Goal: Transaction & Acquisition: Purchase product/service

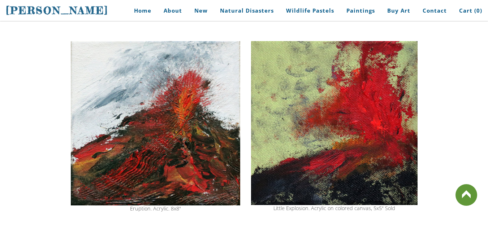
scroll to position [91, 0]
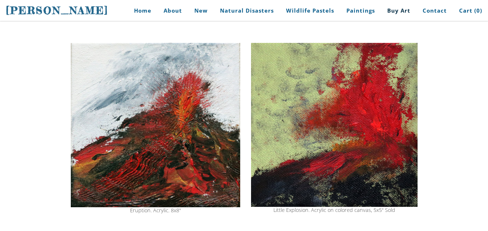
click at [394, 11] on link "Buy Art" at bounding box center [399, 11] width 34 height 16
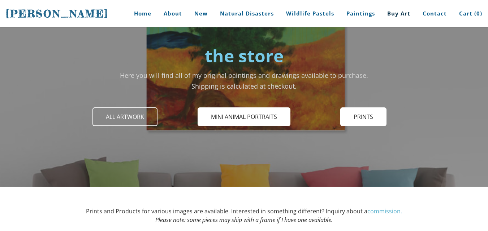
click at [136, 114] on span "All Artwork" at bounding box center [125, 116] width 64 height 17
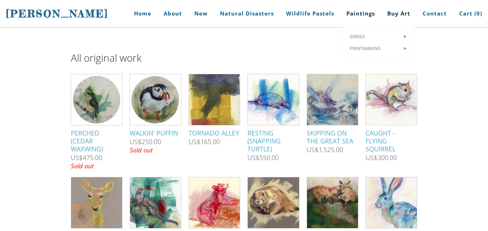
click at [369, 14] on link "Paintings" at bounding box center [360, 13] width 39 height 27
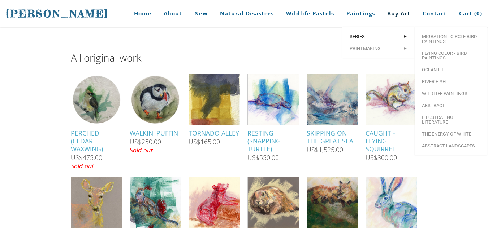
click at [363, 35] on span "Series" at bounding box center [379, 36] width 58 height 5
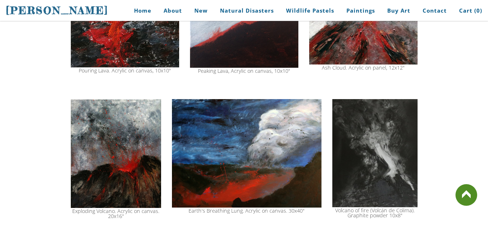
scroll to position [617, 0]
